Goal: Book appointment/travel/reservation

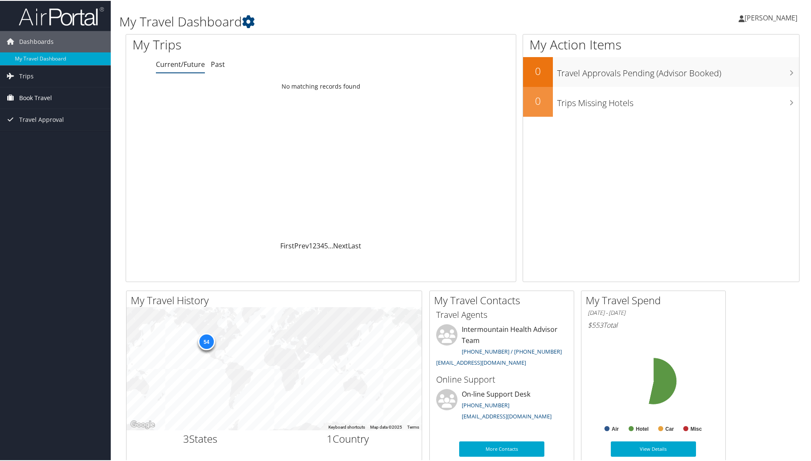
click at [39, 93] on span "Book Travel" at bounding box center [35, 96] width 33 height 21
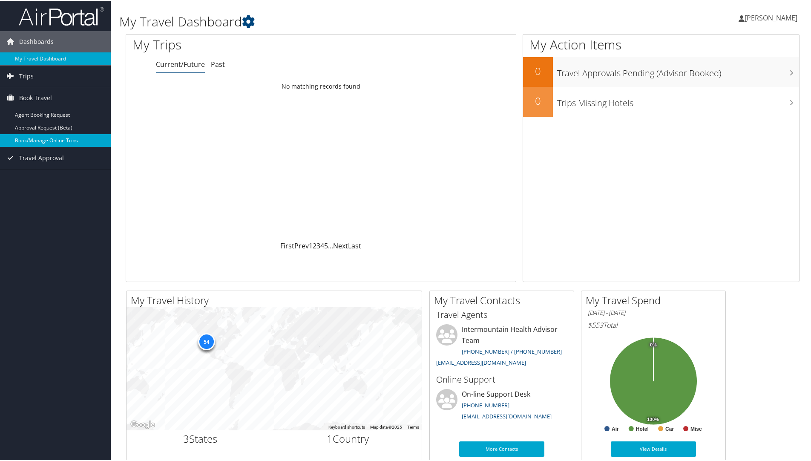
click at [49, 137] on link "Book/Manage Online Trips" at bounding box center [55, 139] width 111 height 13
click at [38, 100] on span "Book Travel" at bounding box center [35, 96] width 33 height 21
click at [42, 141] on link "Book/Manage Online Trips" at bounding box center [55, 139] width 111 height 13
